Goal: Task Accomplishment & Management: Manage account settings

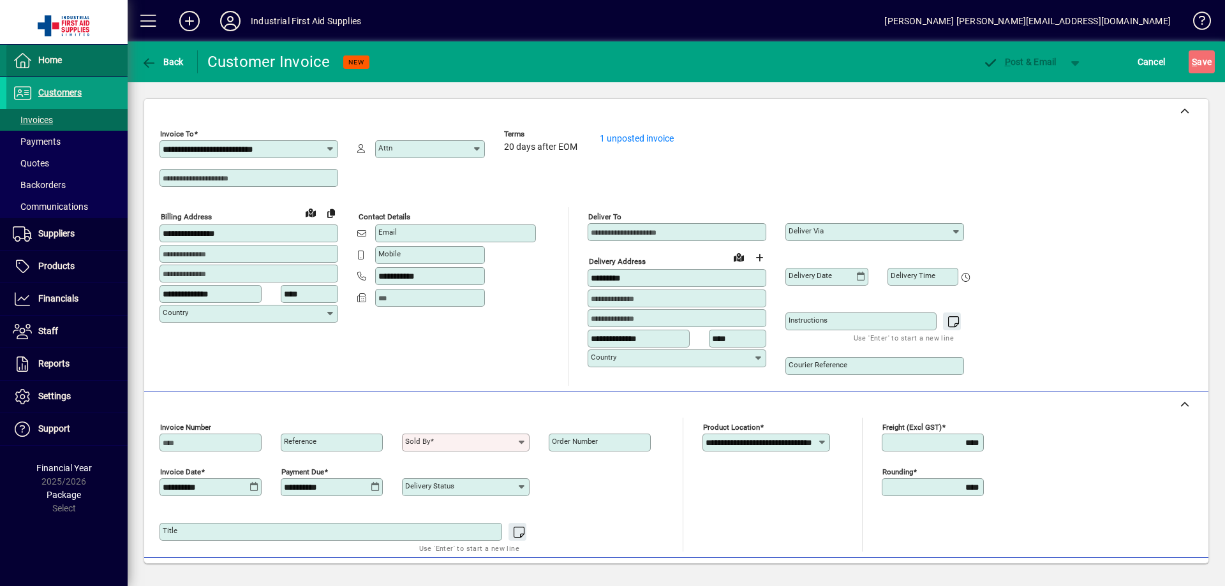
drag, startPoint x: 231, startPoint y: 24, endPoint x: 54, endPoint y: 56, distance: 179.6
click at [54, 56] on span "Home" at bounding box center [50, 60] width 24 height 10
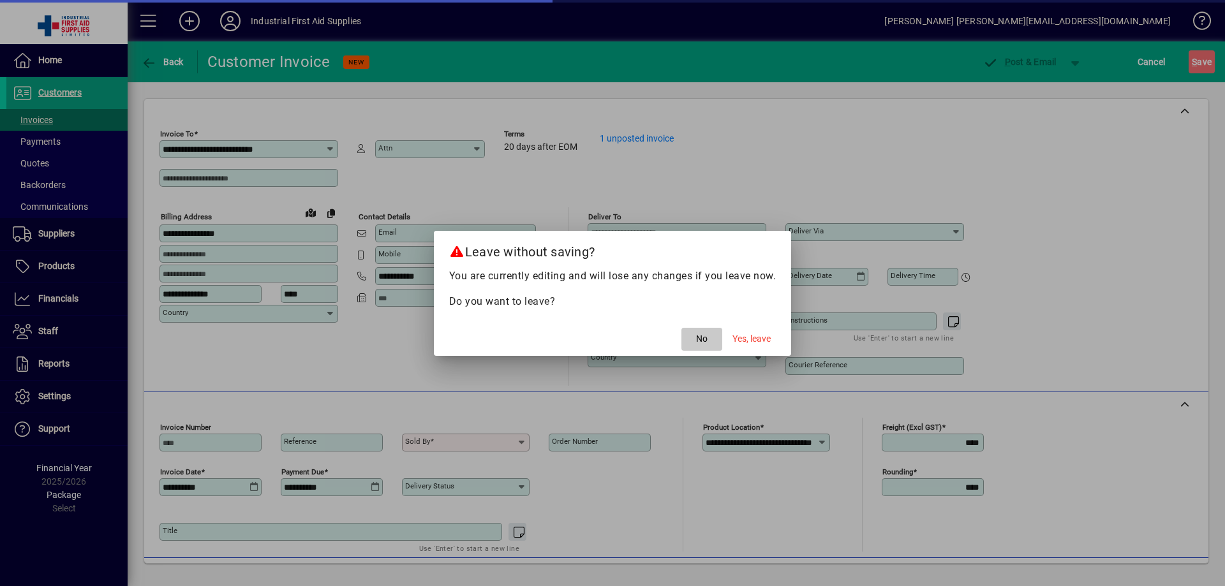
click at [706, 339] on span "No" at bounding box center [701, 338] width 11 height 13
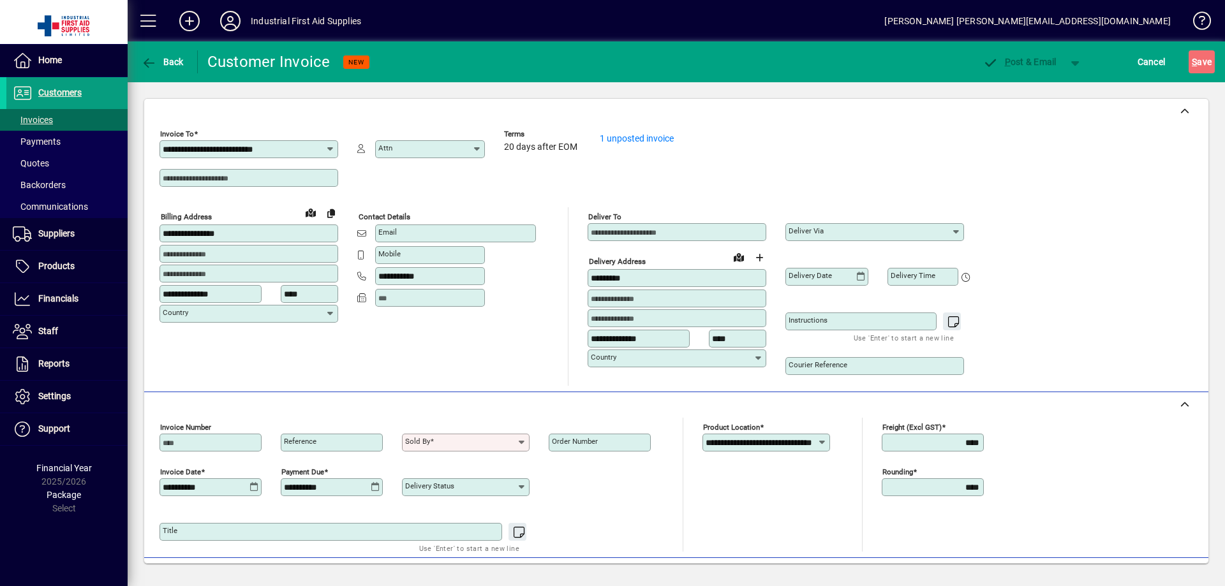
click at [137, 54] on div "Back" at bounding box center [163, 61] width 70 height 23
click at [142, 57] on icon "button" at bounding box center [149, 63] width 16 height 13
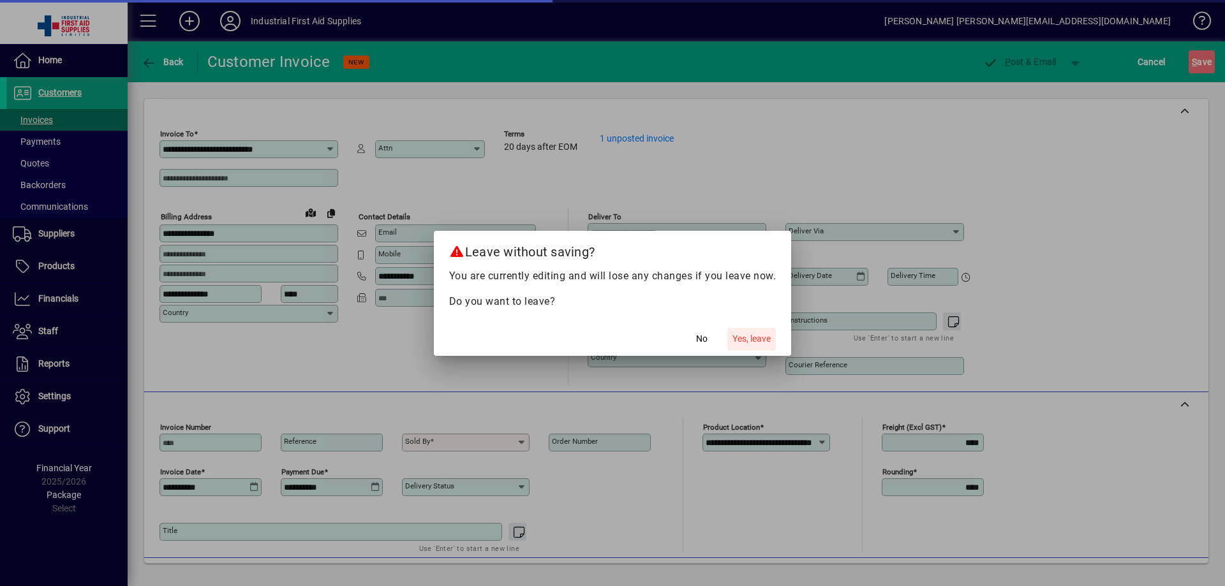
drag, startPoint x: 754, startPoint y: 336, endPoint x: 740, endPoint y: 339, distance: 15.0
click at [755, 334] on span "Yes, leave" at bounding box center [751, 338] width 38 height 13
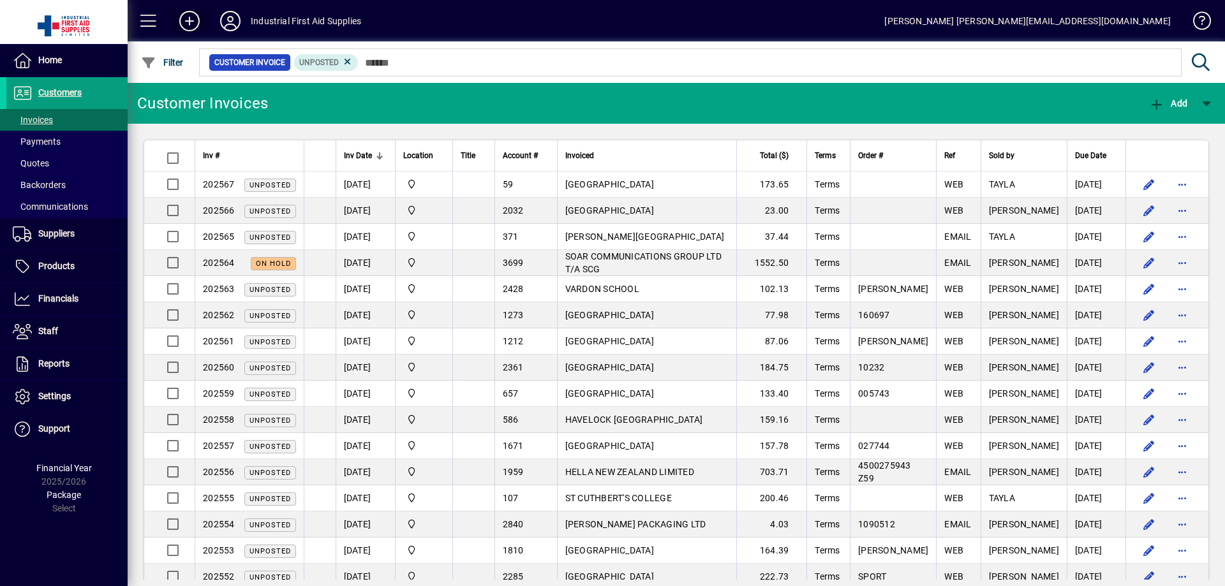
drag, startPoint x: 231, startPoint y: 17, endPoint x: 182, endPoint y: 17, distance: 48.5
click at [182, 17] on icon at bounding box center [190, 21] width 26 height 20
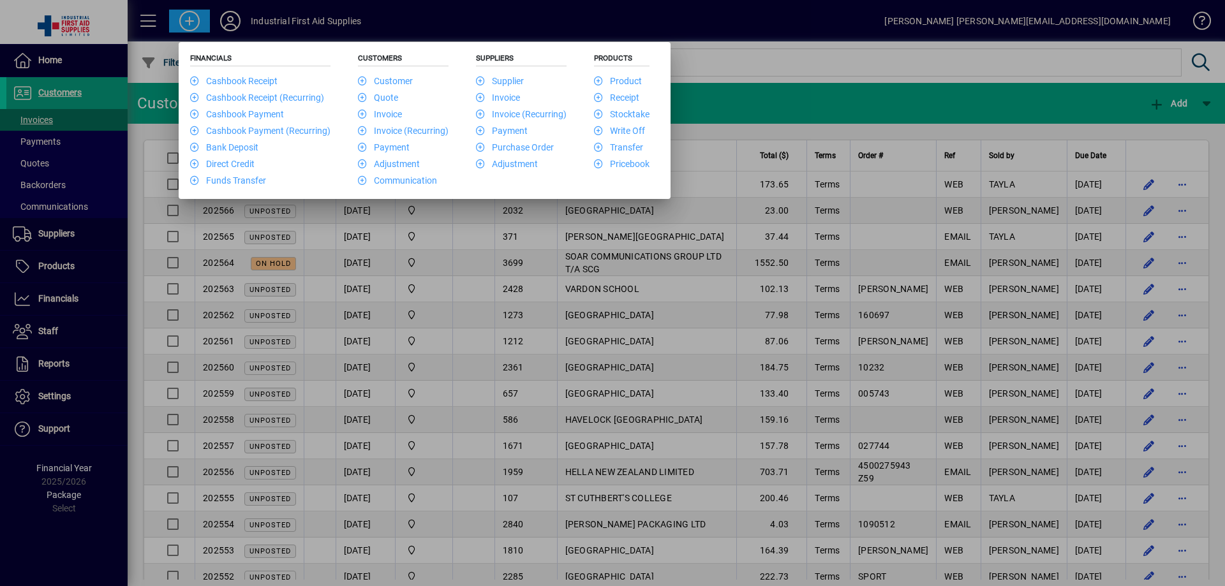
click at [57, 60] on div at bounding box center [612, 293] width 1225 height 586
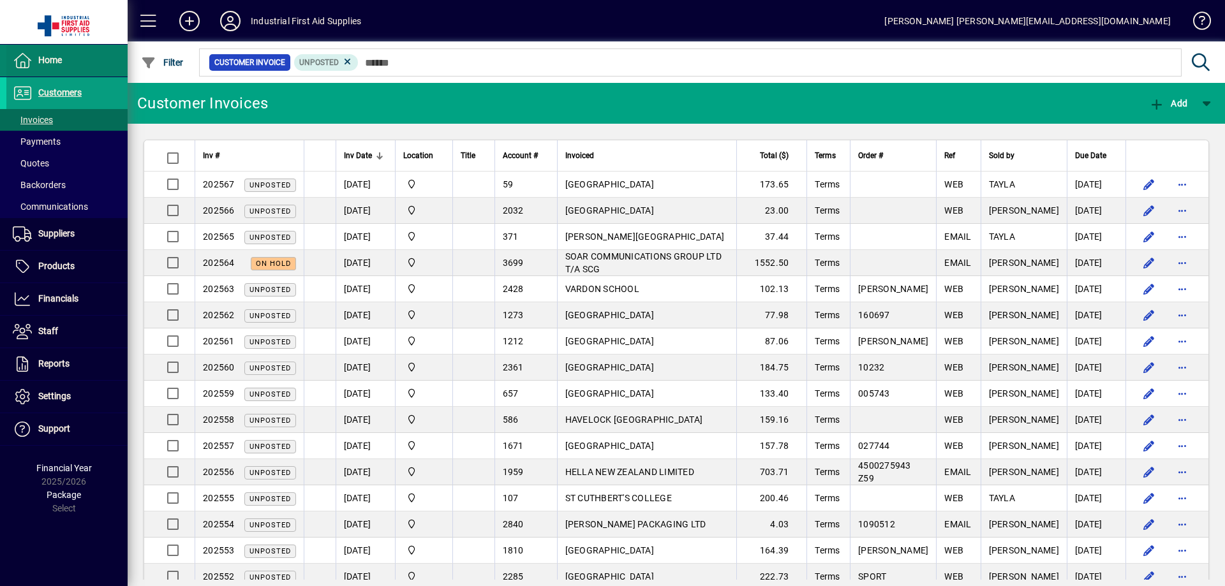
click at [56, 60] on span "Home" at bounding box center [50, 60] width 24 height 10
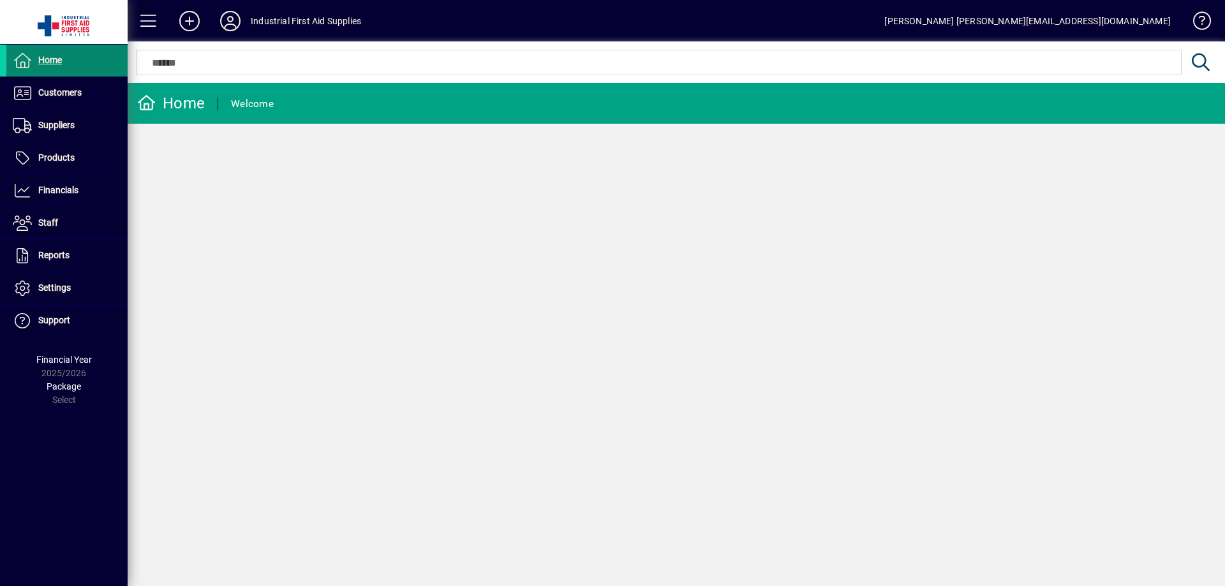
click at [53, 63] on span "Home" at bounding box center [50, 60] width 24 height 10
click at [236, 18] on icon at bounding box center [231, 21] width 26 height 20
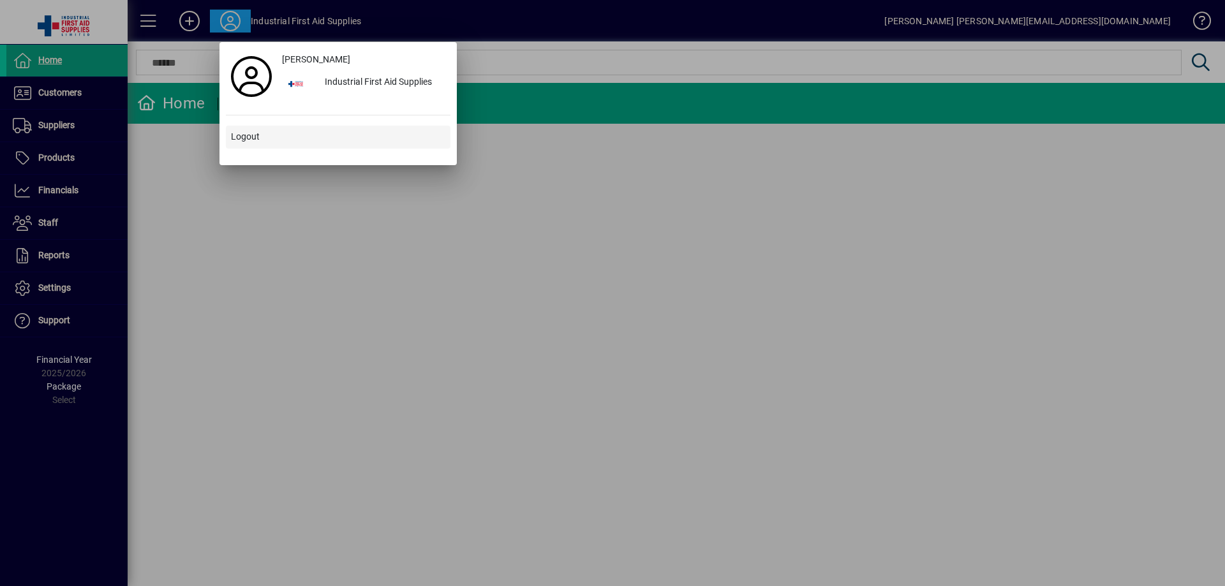
click at [249, 138] on span "Logout" at bounding box center [245, 136] width 29 height 13
